Goal: Complete application form

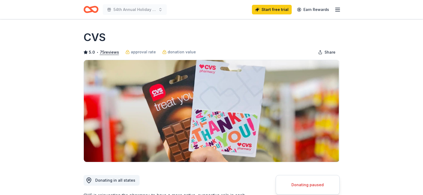
click at [337, 8] on line "button" at bounding box center [338, 8] width 4 height 0
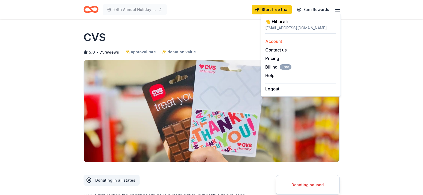
click at [269, 43] on link "Account" at bounding box center [273, 41] width 17 height 5
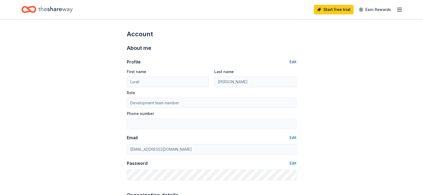
click at [295, 61] on button "Edit" at bounding box center [293, 62] width 7 height 6
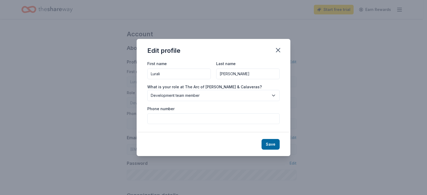
click at [191, 121] on input "Phone number" at bounding box center [213, 119] width 132 height 11
type input "2092675978"
click at [274, 142] on button "Save" at bounding box center [271, 144] width 18 height 11
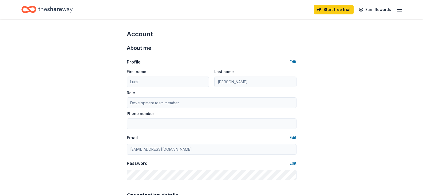
type input "2092675978"
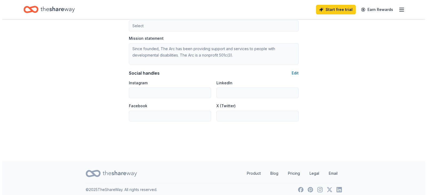
scroll to position [339, 0]
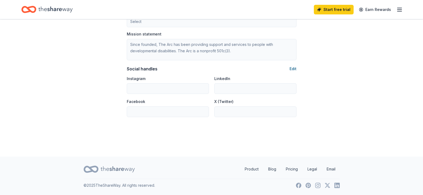
click at [293, 69] on button "Edit" at bounding box center [293, 69] width 7 height 6
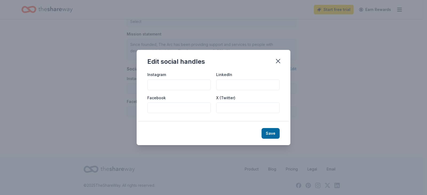
click at [188, 110] on input "Facebook" at bounding box center [179, 108] width 64 height 11
paste input "https://www.facebook.com/ARC.Amador.Calaveras/"
type input "https://www.facebook.com/ARC.Amador.Calaveras/"
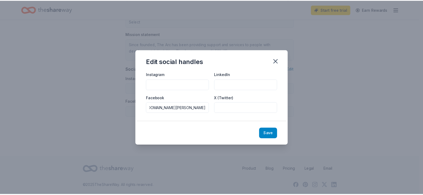
scroll to position [0, 0]
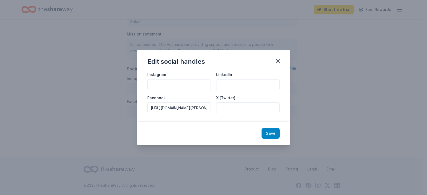
click at [267, 132] on button "Save" at bounding box center [271, 133] width 18 height 11
type input "https://www.facebook.com/ARC.Amador.Calaveras/"
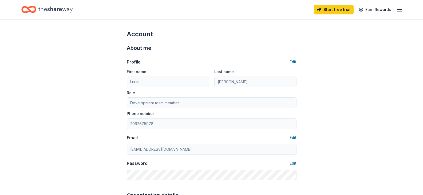
click at [37, 9] on div "Home" at bounding box center [46, 9] width 51 height 13
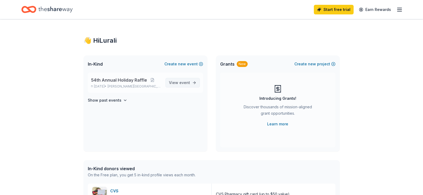
click at [173, 80] on span "View event" at bounding box center [179, 83] width 21 height 6
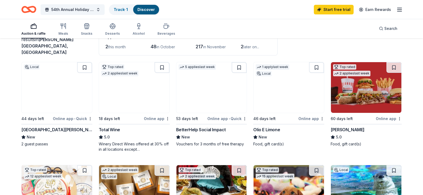
scroll to position [27, 0]
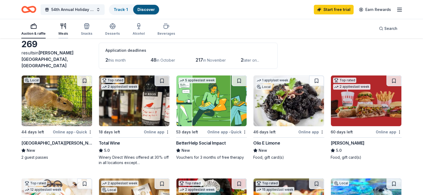
click at [65, 28] on icon "button" at bounding box center [63, 26] width 6 height 6
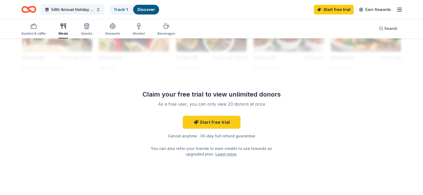
scroll to position [534, 0]
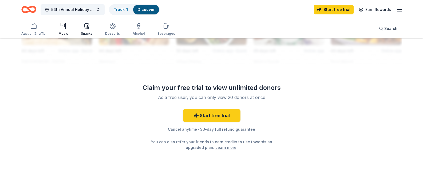
click at [87, 26] on icon "button" at bounding box center [87, 27] width 0 height 4
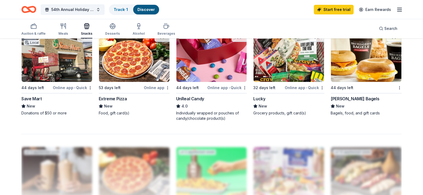
scroll to position [374, 0]
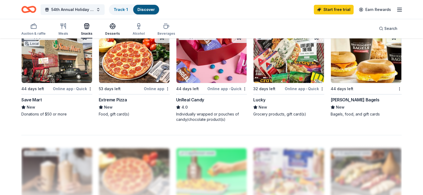
click at [112, 30] on div "Desserts" at bounding box center [112, 29] width 15 height 13
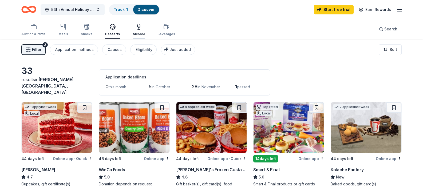
click at [138, 29] on icon "button" at bounding box center [139, 29] width 2 height 0
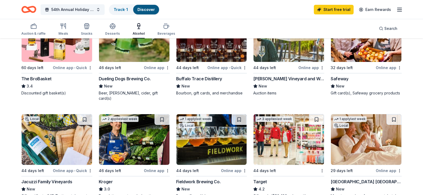
scroll to position [187, 0]
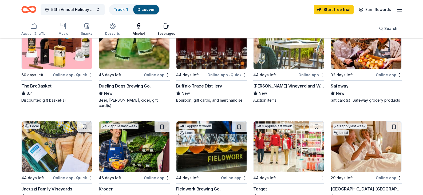
click at [160, 28] on div "button" at bounding box center [167, 26] width 18 height 6
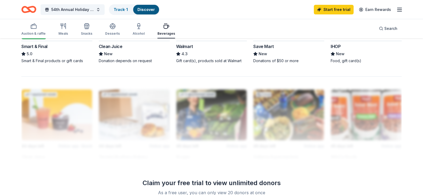
scroll to position [320, 0]
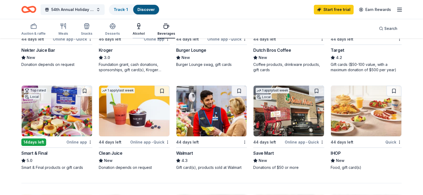
click at [143, 32] on div "Alcohol" at bounding box center [139, 34] width 12 height 4
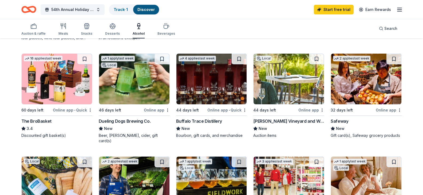
scroll to position [134, 0]
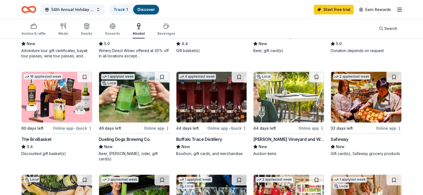
click at [55, 118] on img at bounding box center [57, 97] width 71 height 51
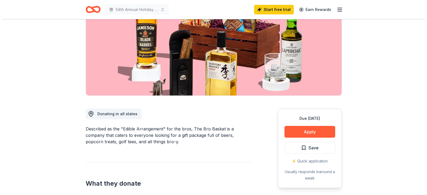
scroll to position [53, 0]
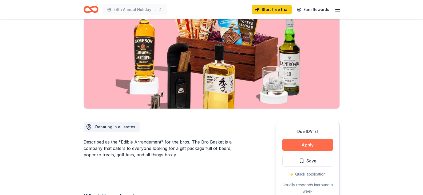
click at [294, 140] on button "Apply" at bounding box center [308, 145] width 51 height 12
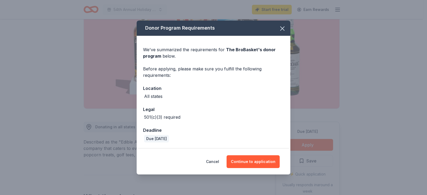
click at [254, 154] on div "Cancel Continue to application" at bounding box center [214, 162] width 154 height 26
click at [252, 159] on button "Continue to application" at bounding box center [253, 161] width 53 height 13
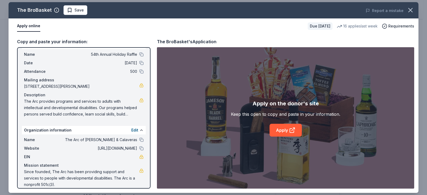
scroll to position [18, 0]
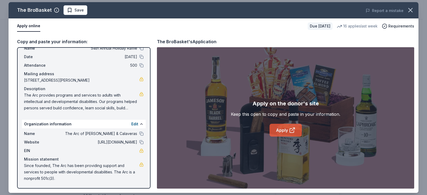
click at [296, 129] on link "Apply" at bounding box center [286, 130] width 32 height 13
